Goal: Task Accomplishment & Management: Manage account settings

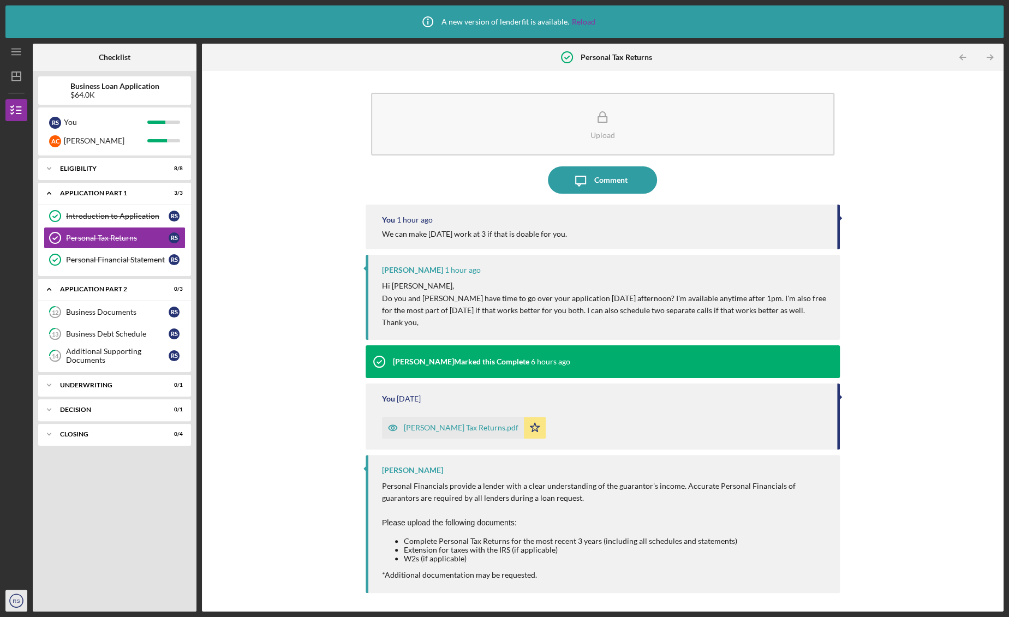
click at [14, 600] on text "RS" at bounding box center [16, 601] width 7 height 6
click at [25, 578] on link "Logout" at bounding box center [66, 575] width 120 height 22
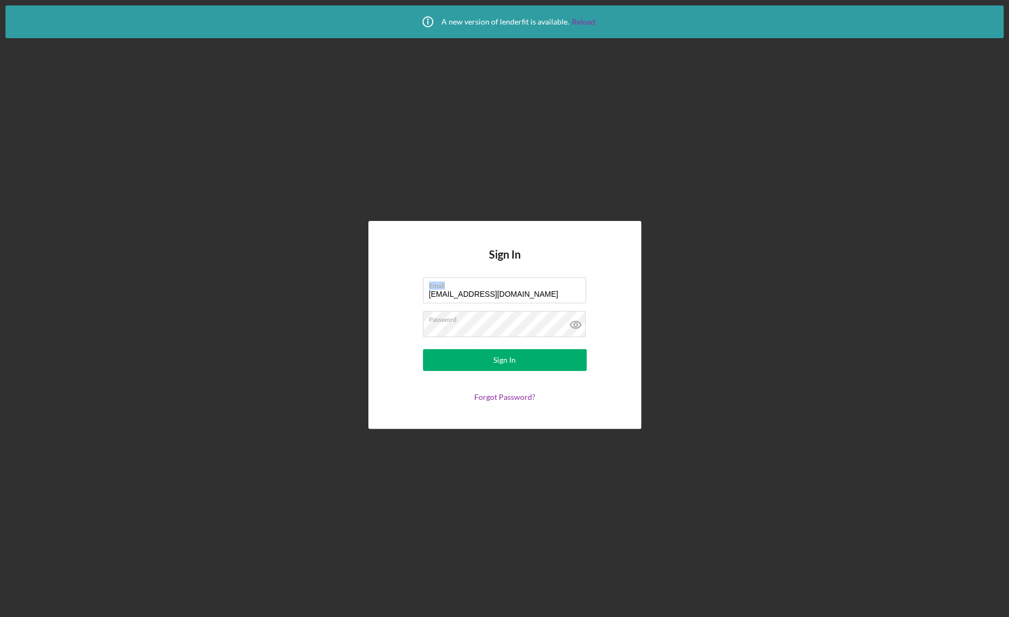
drag, startPoint x: 514, startPoint y: 288, endPoint x: 378, endPoint y: 294, distance: 136.5
click at [378, 294] on div "Sign In Email [EMAIL_ADDRESS][DOMAIN_NAME] Password Sign In Forgot Password?" at bounding box center [504, 325] width 273 height 208
click at [523, 288] on label "Email" at bounding box center [507, 284] width 157 height 12
click at [523, 288] on input "[EMAIL_ADDRESS][DOMAIN_NAME]" at bounding box center [504, 290] width 163 height 26
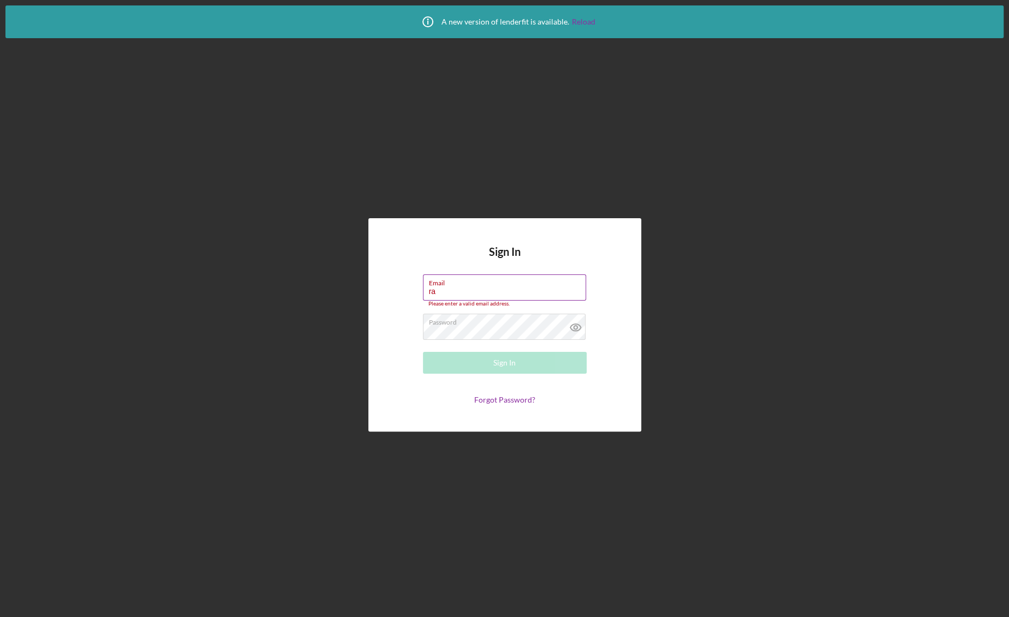
type input "r"
type input "[EMAIL_ADDRESS][DOMAIN_NAME]"
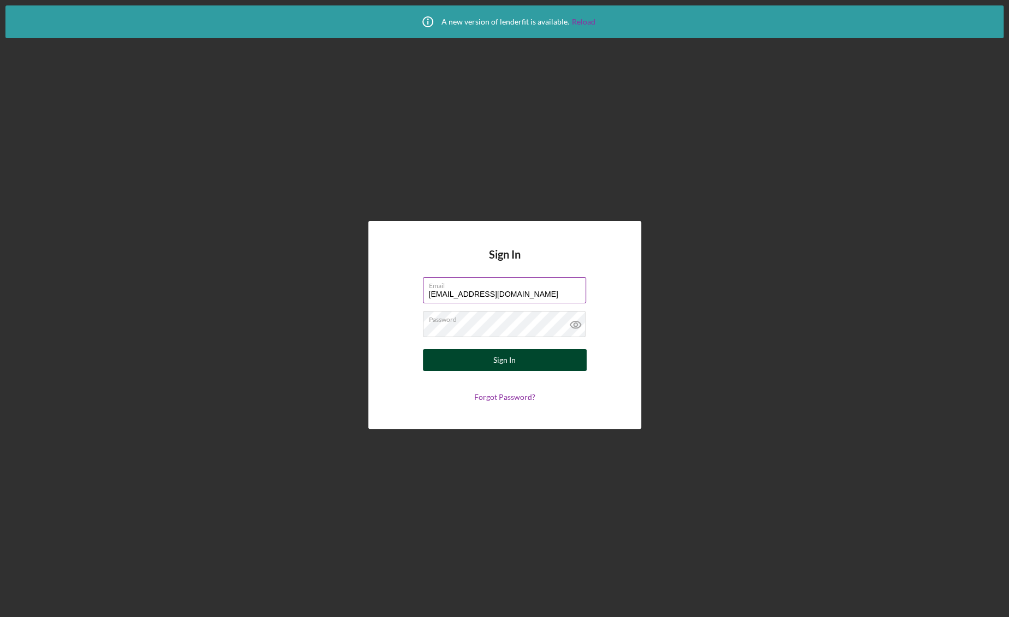
click at [445, 363] on button "Sign In" at bounding box center [505, 360] width 164 height 22
